Goal: Task Accomplishment & Management: Use online tool/utility

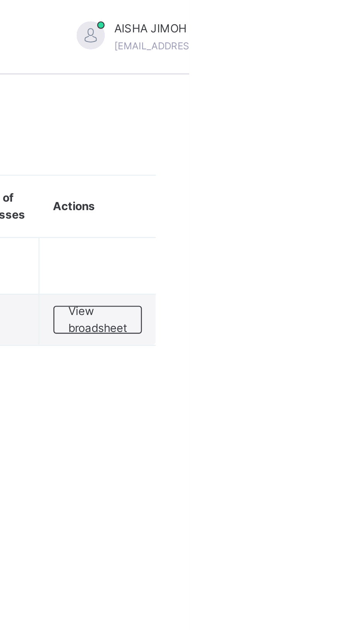
click at [309, 134] on span "View broadsheet" at bounding box center [306, 133] width 24 height 14
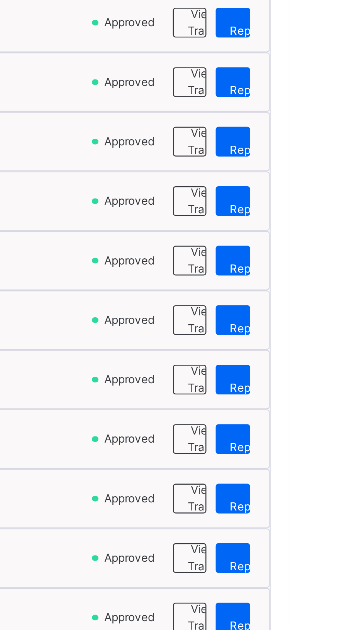
click at [322, 390] on span "View Reportsheet" at bounding box center [332, 385] width 26 height 14
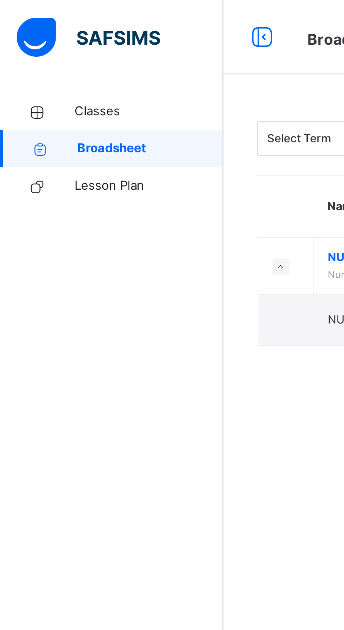
click at [50, 45] on span "Classes" at bounding box center [62, 46] width 62 height 8
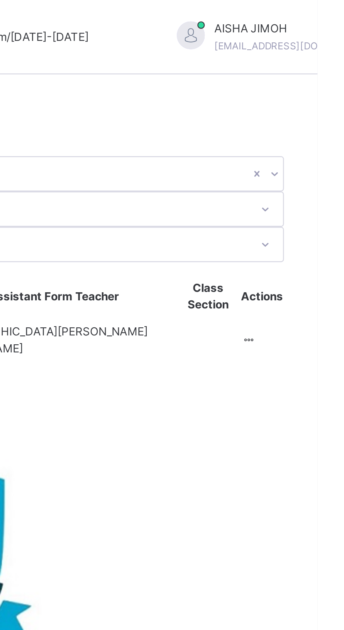
click at [0, 0] on ul "View Class" at bounding box center [0, 0] width 0 height 0
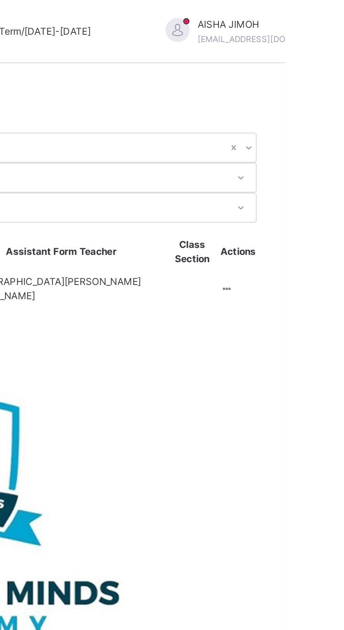
click at [316, 138] on div at bounding box center [315, 141] width 7 height 7
click at [0, 0] on div "View Class" at bounding box center [0, 0] width 0 height 0
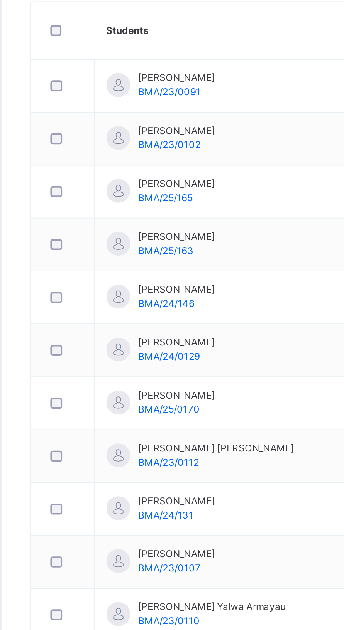
click at [189, 272] on span "BMA/23/0091" at bounding box center [174, 275] width 30 height 6
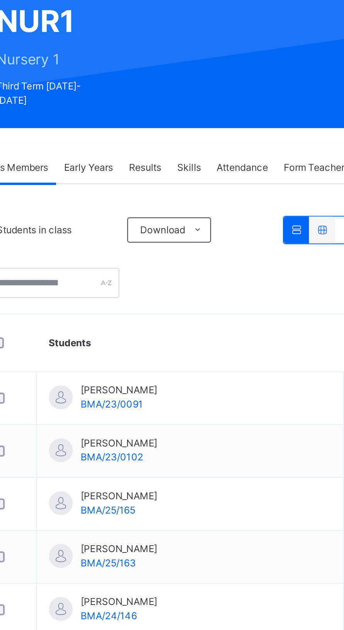
click at [166, 156] on span "Early Years" at bounding box center [163, 159] width 24 height 7
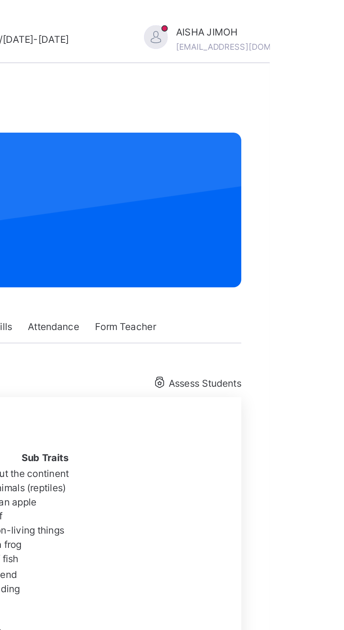
scroll to position [64, 0]
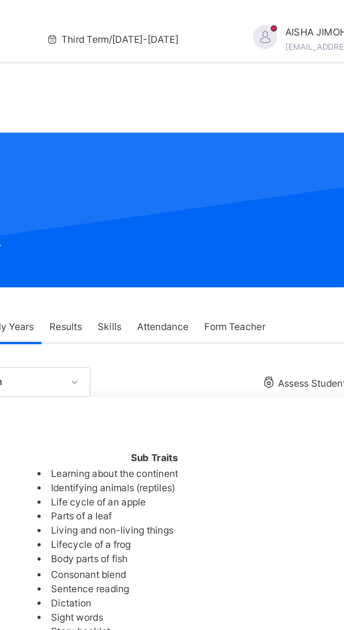
click at [301, 184] on span "Assess Students" at bounding box center [311, 187] width 35 height 6
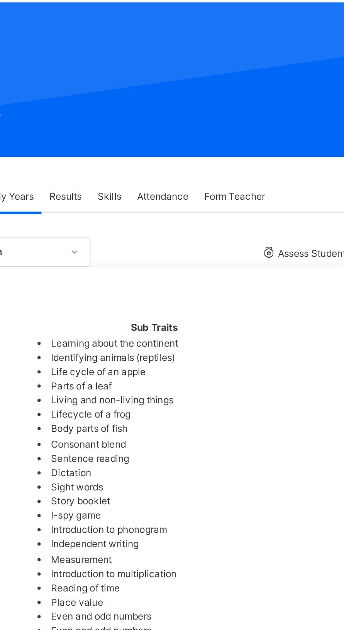
click at [270, 587] on img at bounding box center [272, 618] width 58 height 63
click at [277, 587] on img at bounding box center [272, 618] width 58 height 63
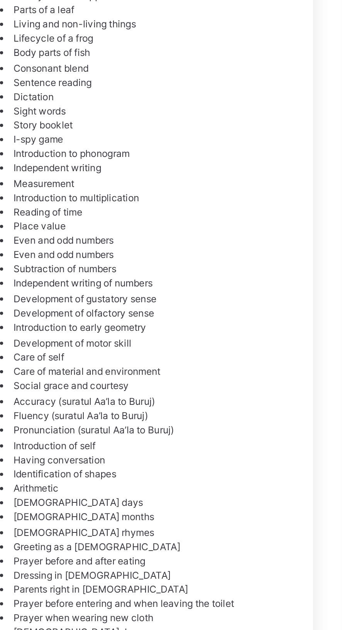
scroll to position [52, 0]
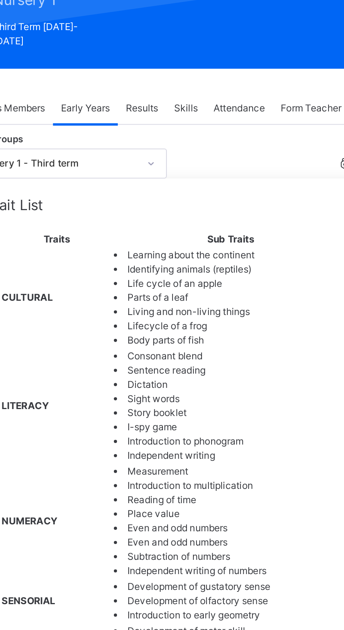
scroll to position [103, 0]
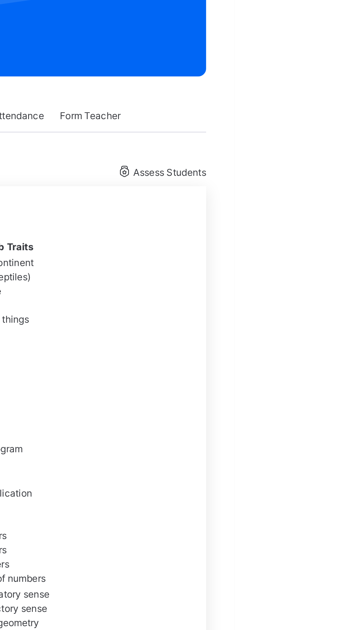
click at [343, 553] on span "Grade Rating Guide" at bounding box center [293, 557] width 159 height 8
click at [343, 537] on span "Save Record" at bounding box center [346, 540] width 28 height 7
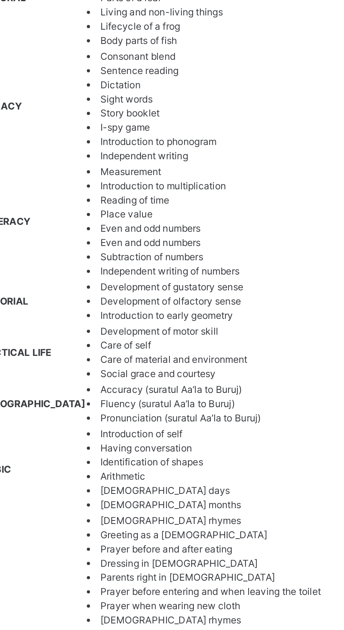
scroll to position [124, 0]
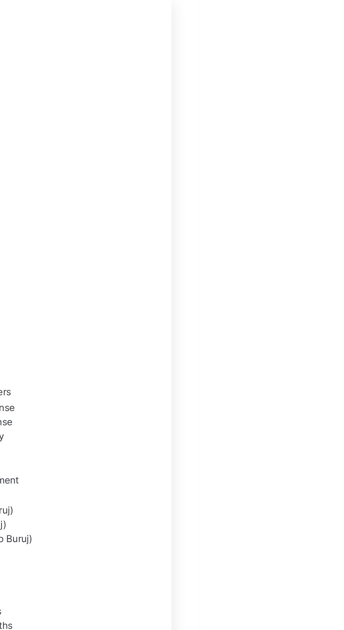
click at [343, 516] on span "Save Record" at bounding box center [346, 519] width 28 height 7
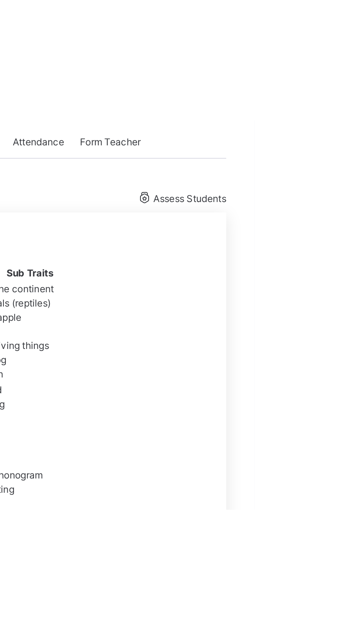
scroll to position [88, 0]
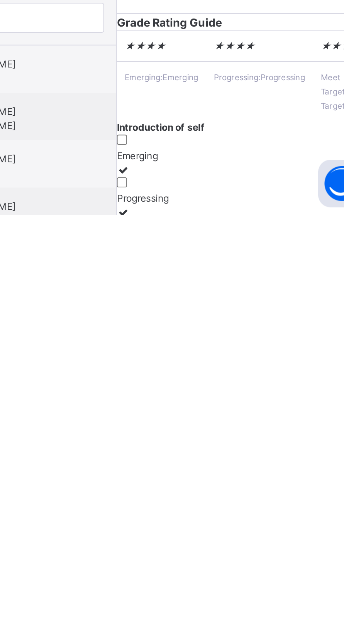
scroll to position [124, 0]
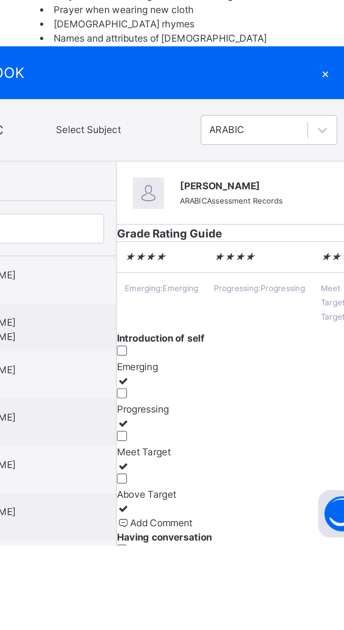
scroll to position [181, 0]
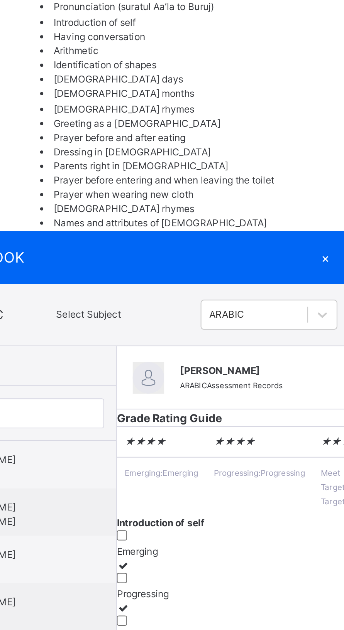
click at [343, 474] on span "Grade Rating Guide" at bounding box center [293, 478] width 159 height 8
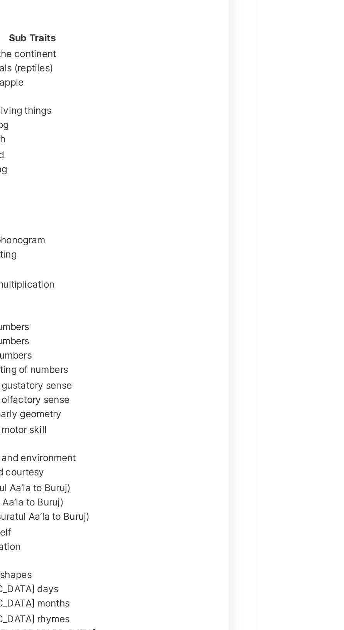
click at [343, 455] on span "Save Record" at bounding box center [346, 458] width 28 height 7
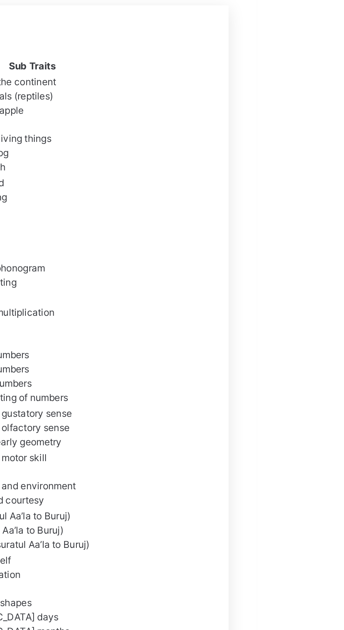
scroll to position [124, 0]
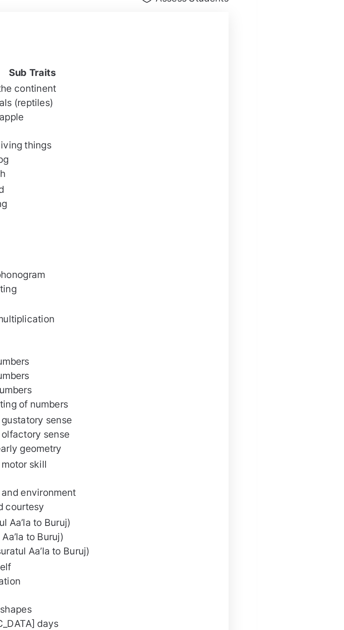
click at [343, 530] on div "Grade Rating Guide" at bounding box center [293, 534] width 159 height 8
click at [343, 511] on span "Save Record" at bounding box center [346, 514] width 28 height 7
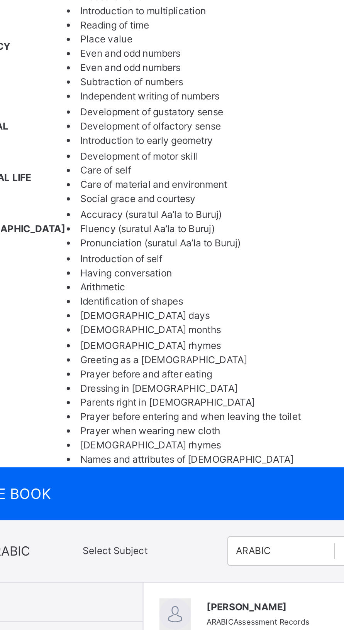
scroll to position [0, 0]
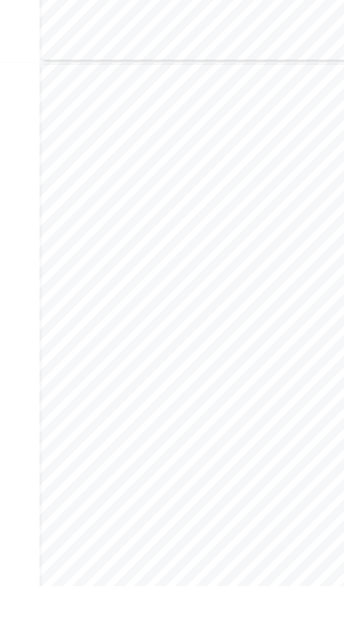
scroll to position [188, 0]
